Goal: Task Accomplishment & Management: Use online tool/utility

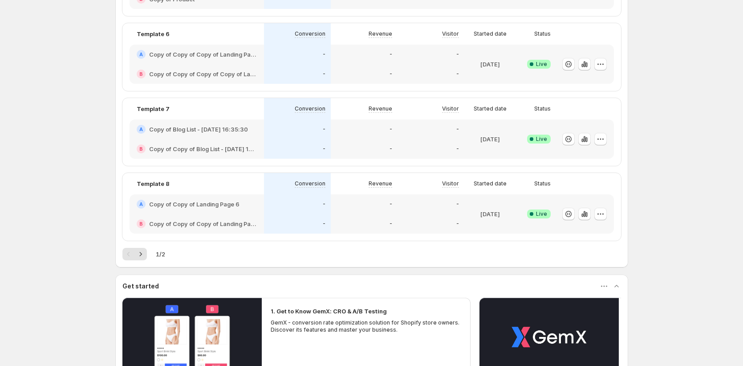
scroll to position [347, 0]
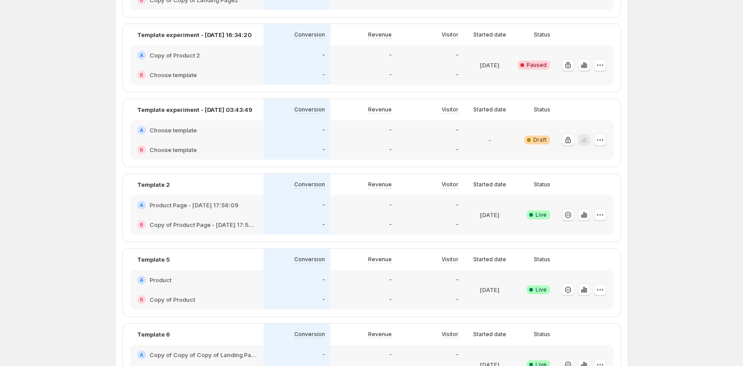
scroll to position [187, 0]
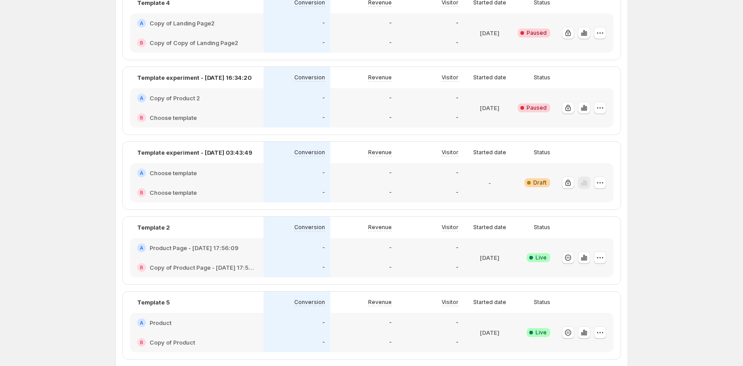
click at [202, 183] on div "B Choose template" at bounding box center [197, 193] width 134 height 20
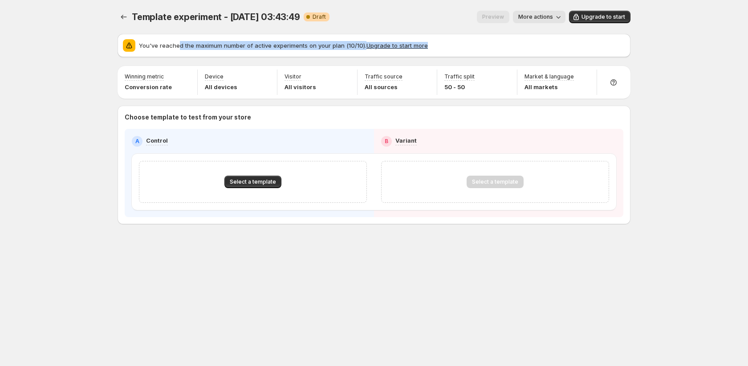
drag, startPoint x: 179, startPoint y: 46, endPoint x: 331, endPoint y: 53, distance: 151.5
click at [331, 53] on div "You've reached the maximum number of active experiments on your plan (10/10). U…" at bounding box center [374, 45] width 513 height 23
click at [126, 16] on icon "Experiments" at bounding box center [123, 16] width 9 height 9
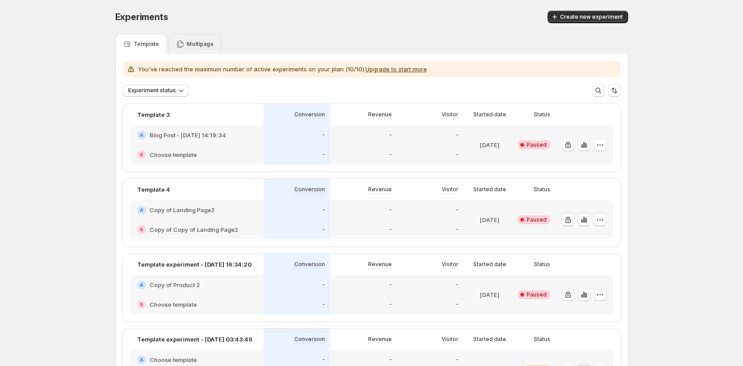
click at [201, 45] on p "Multipage" at bounding box center [200, 44] width 27 height 7
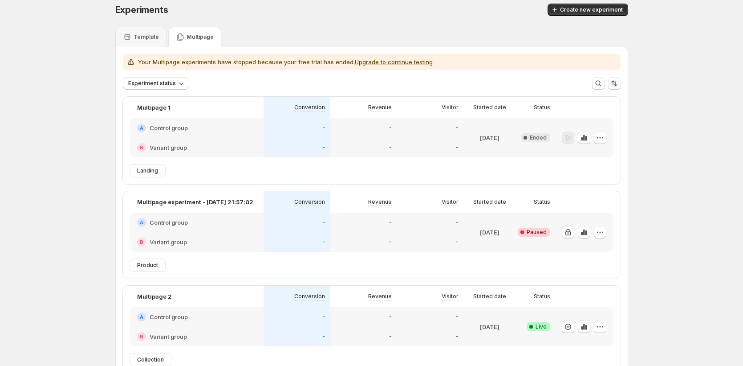
scroll to position [8, 0]
click at [202, 238] on div "B Variant group" at bounding box center [196, 241] width 119 height 9
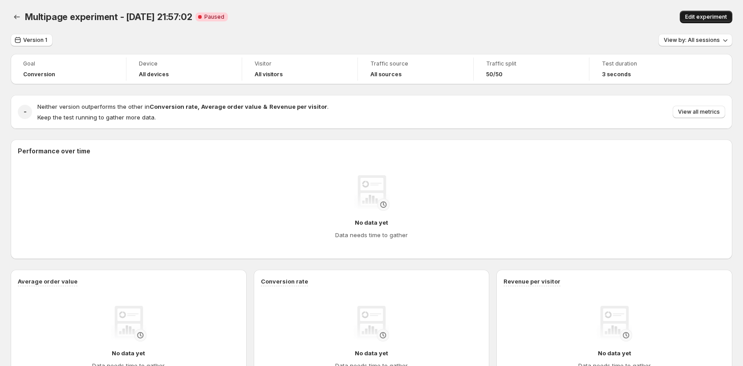
click at [723, 19] on span "Edit experiment" at bounding box center [706, 16] width 42 height 7
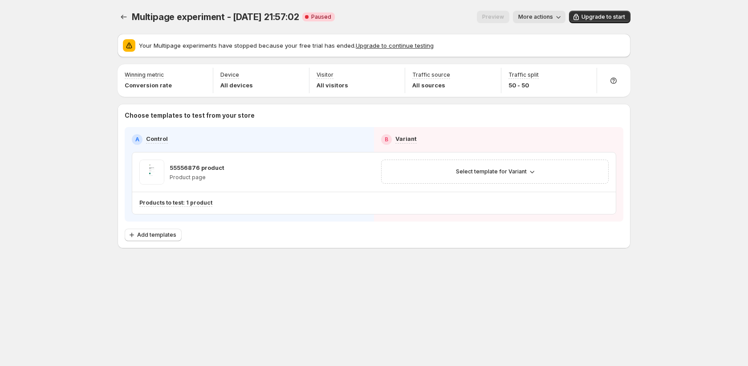
click at [111, 18] on div "Multipage experiment - [DATE] 21:57:02. This page is ready Multipage experiment…" at bounding box center [374, 148] width 534 height 296
click at [121, 20] on icon "Experiments" at bounding box center [123, 16] width 9 height 9
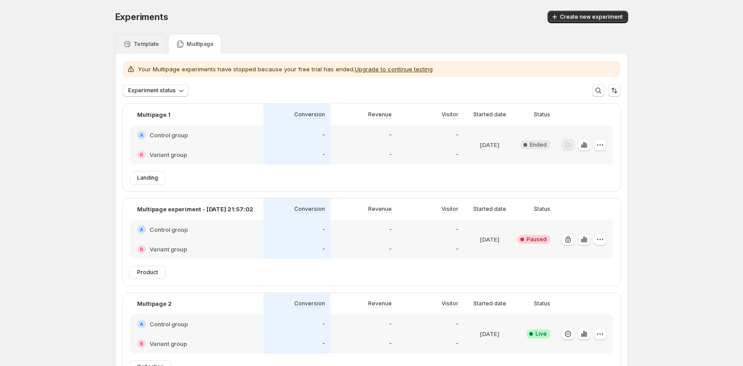
click at [154, 47] on p "Template" at bounding box center [146, 44] width 25 height 7
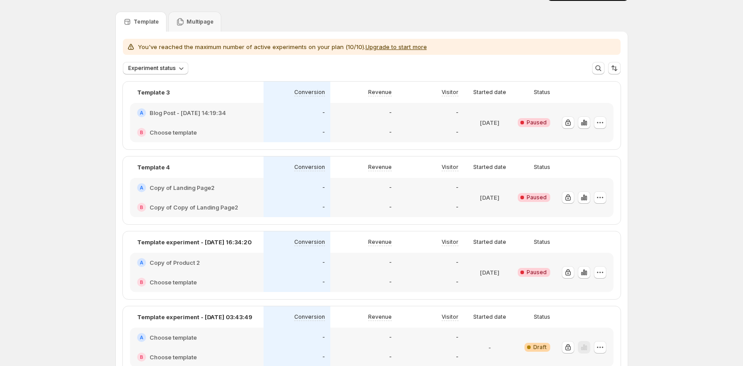
scroll to position [23, 0]
click at [261, 192] on div "A Copy of Landing Page2" at bounding box center [197, 187] width 134 height 20
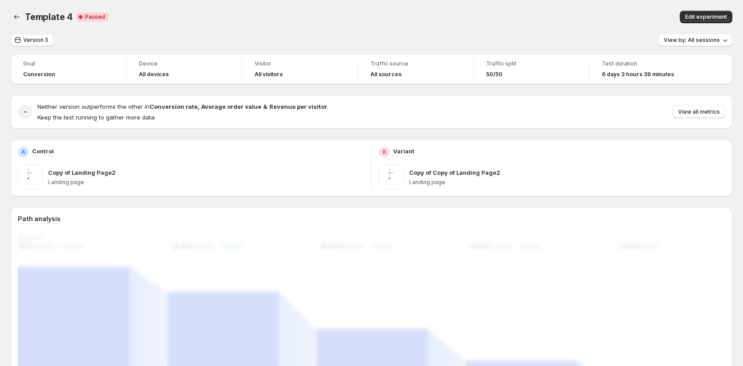
click at [717, 16] on span "Edit experiment" at bounding box center [706, 16] width 42 height 7
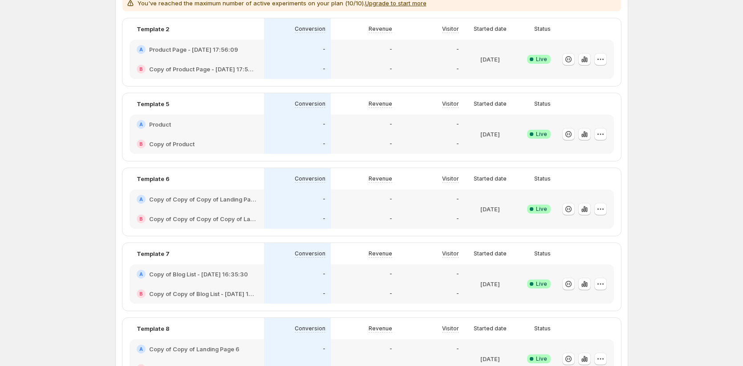
scroll to position [373, 0]
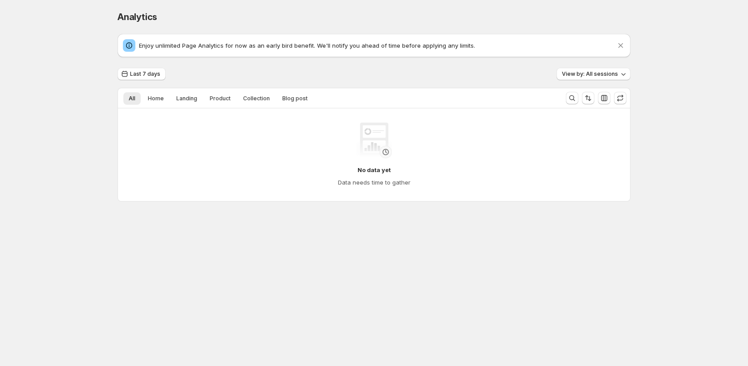
click at [146, 44] on p "Enjoy unlimited Page Analytics for now as an early bird benefit. We'll notify y…" at bounding box center [377, 45] width 477 height 9
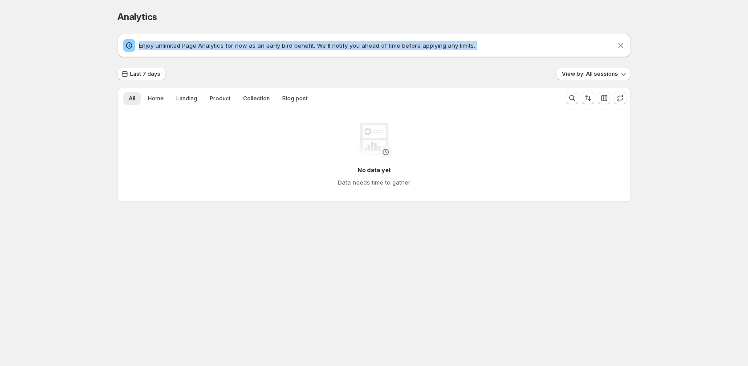
click at [146, 44] on p "Enjoy unlimited Page Analytics for now as an early bird benefit. We'll notify y…" at bounding box center [377, 45] width 477 height 9
copy div "Enjoy unlimited Page Analytics for now as an early bird benefit. We'll notify y…"
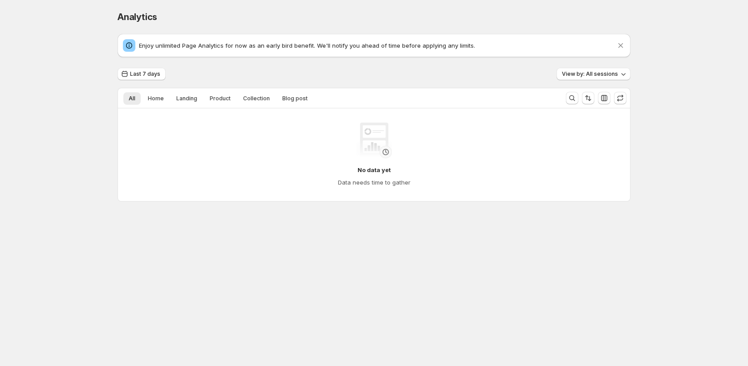
click at [432, 131] on div "No data yet Data needs time to gather" at bounding box center [373, 154] width 483 height 64
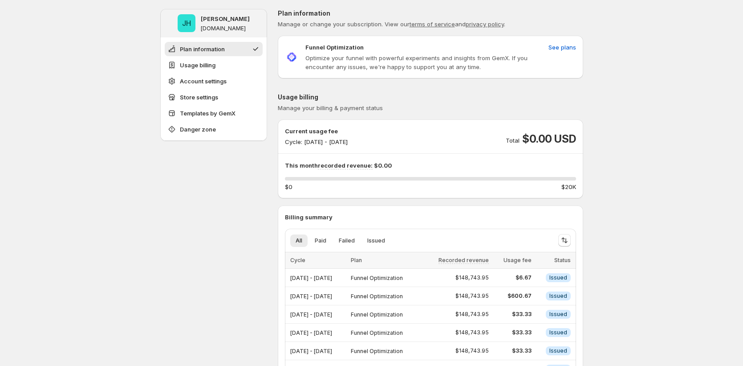
scroll to position [12, 0]
